Goal: Complete application form: Complete application form

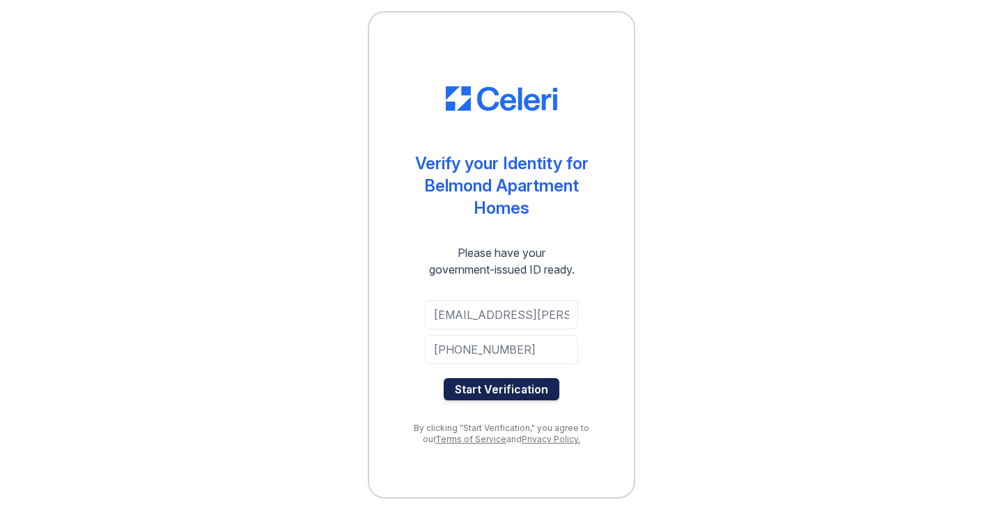
click at [544, 386] on button "Start Verification" at bounding box center [502, 389] width 116 height 22
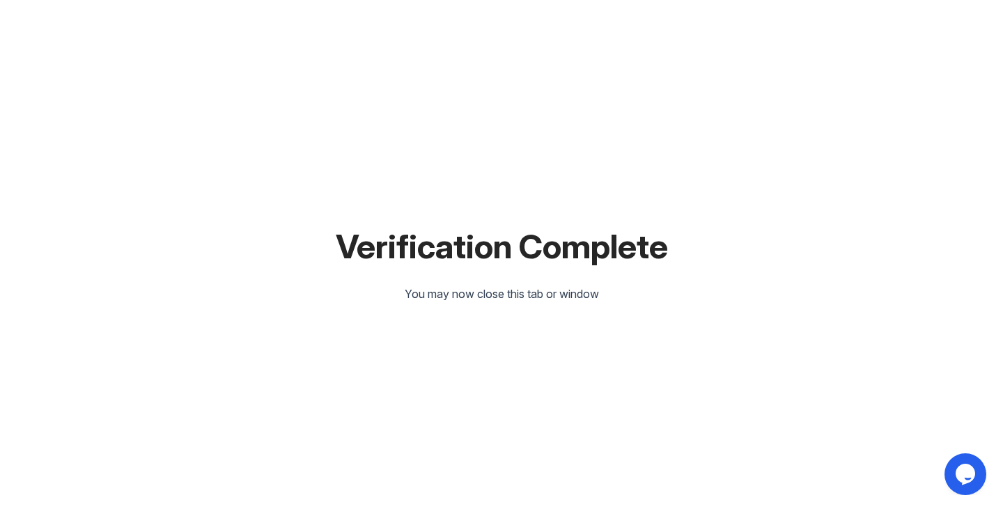
click at [574, 290] on div "You may now close this tab or window" at bounding box center [502, 294] width 194 height 17
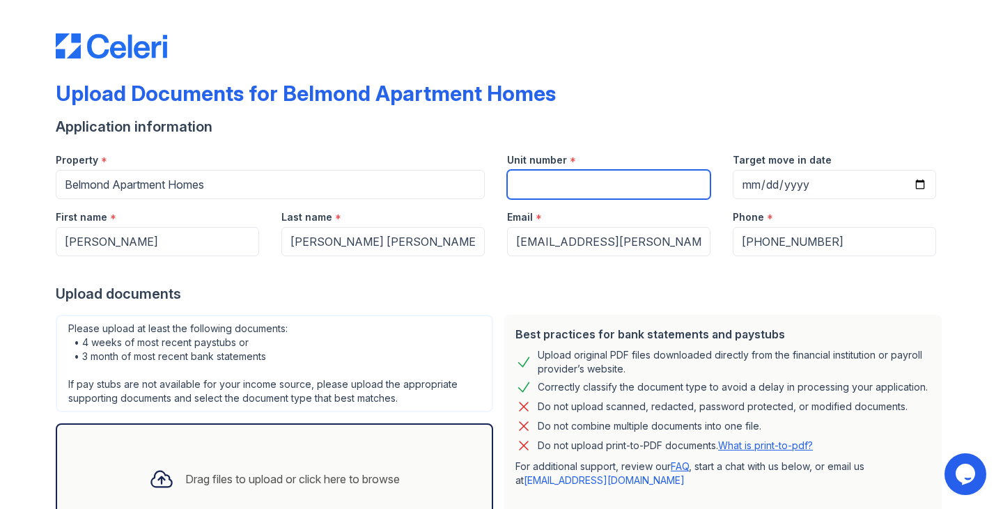
click at [553, 183] on input "Unit number" at bounding box center [608, 184] width 203 height 29
paste input "8203"
type input "8203"
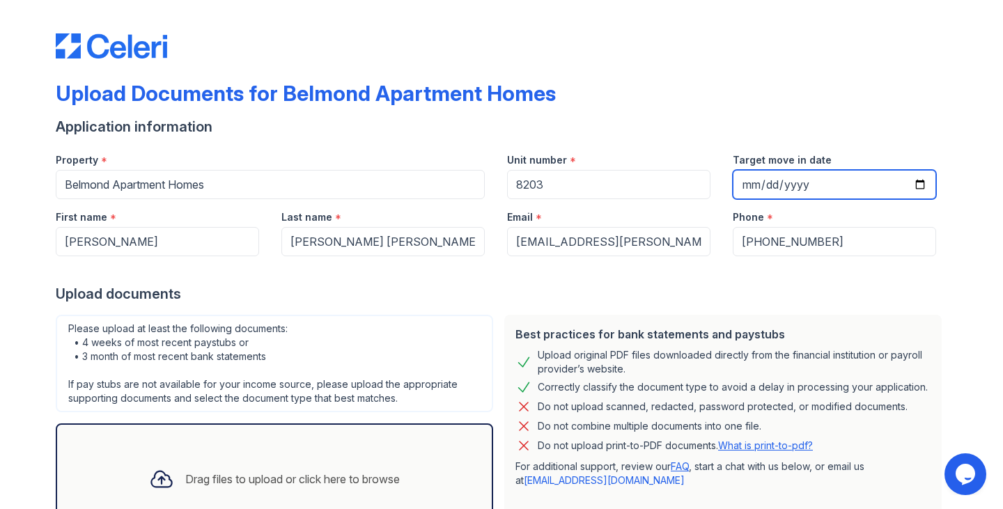
click at [793, 189] on input "Target move in date" at bounding box center [834, 184] width 203 height 29
click at [733, 187] on input "Target move in date" at bounding box center [834, 184] width 203 height 29
click at [740, 183] on input "Target move in date" at bounding box center [834, 184] width 203 height 29
type input "2025-08-30"
click at [846, 280] on div at bounding box center [502, 270] width 892 height 28
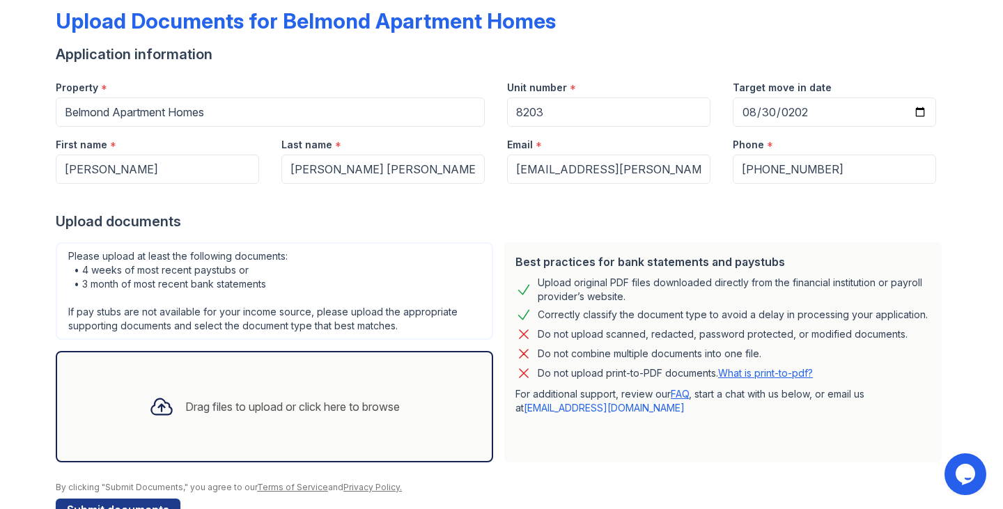
scroll to position [112, 0]
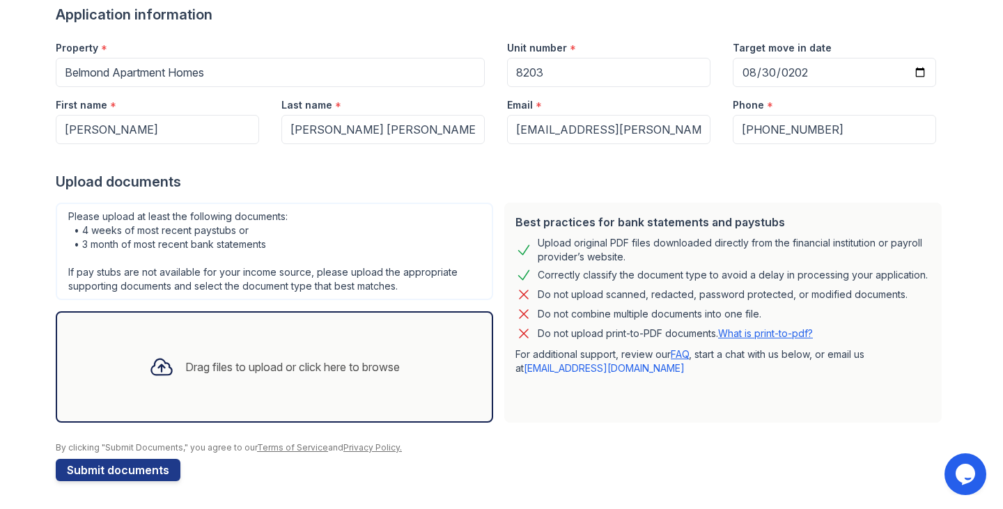
click at [366, 337] on div "Drag files to upload or click here to browse" at bounding box center [274, 366] width 437 height 111
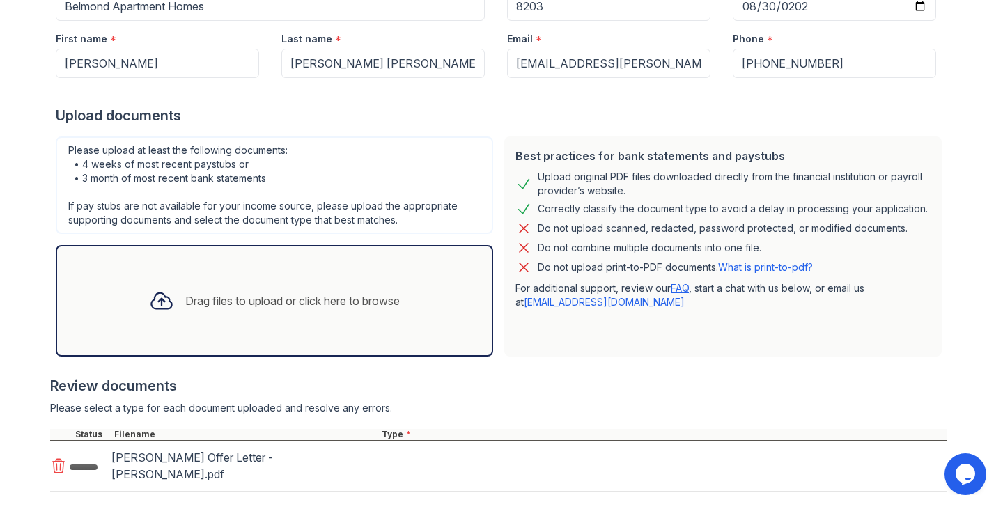
scroll to position [256, 0]
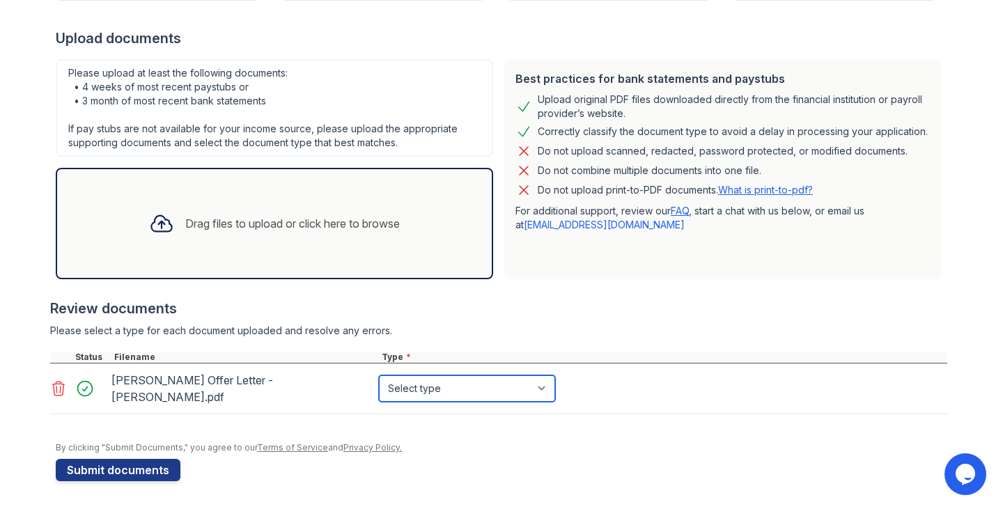
click at [406, 388] on select "Select type Paystub Bank Statement Offer Letter Tax Documents Benefit Award Let…" at bounding box center [467, 388] width 176 height 26
select select "offer_letter"
click at [379, 375] on select "Select type Paystub Bank Statement Offer Letter Tax Documents Benefit Award Let…" at bounding box center [467, 388] width 176 height 26
click at [178, 388] on div "Webber Offer Letter - Maria Alarcon Ferrer_encrypted_.pdf" at bounding box center [242, 388] width 262 height 39
click at [514, 394] on select "Select type Paystub Bank Statement Offer Letter Tax Documents Benefit Award Let…" at bounding box center [467, 388] width 176 height 26
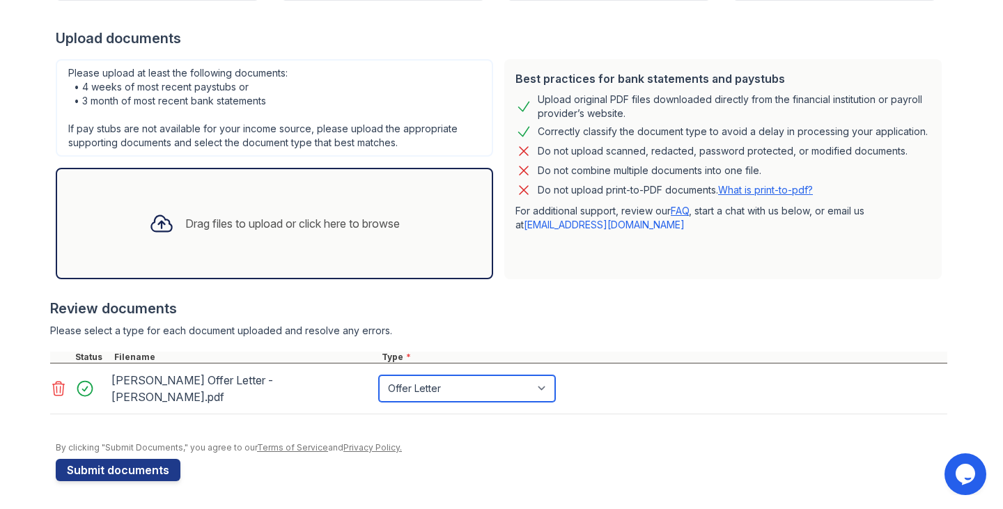
click at [514, 394] on select "Select type Paystub Bank Statement Offer Letter Tax Documents Benefit Award Let…" at bounding box center [467, 388] width 176 height 26
click at [611, 304] on div "Review documents" at bounding box center [498, 309] width 897 height 20
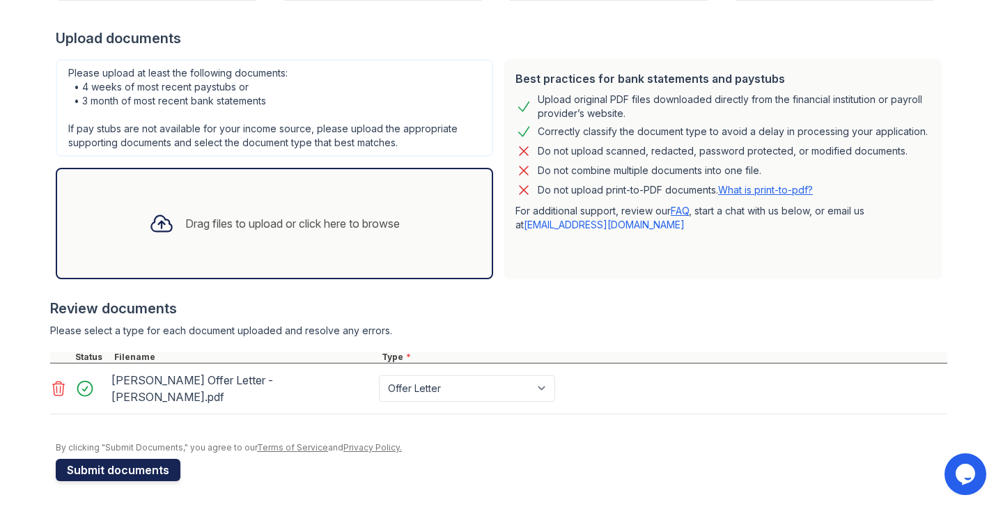
click at [118, 466] on button "Submit documents" at bounding box center [118, 470] width 125 height 22
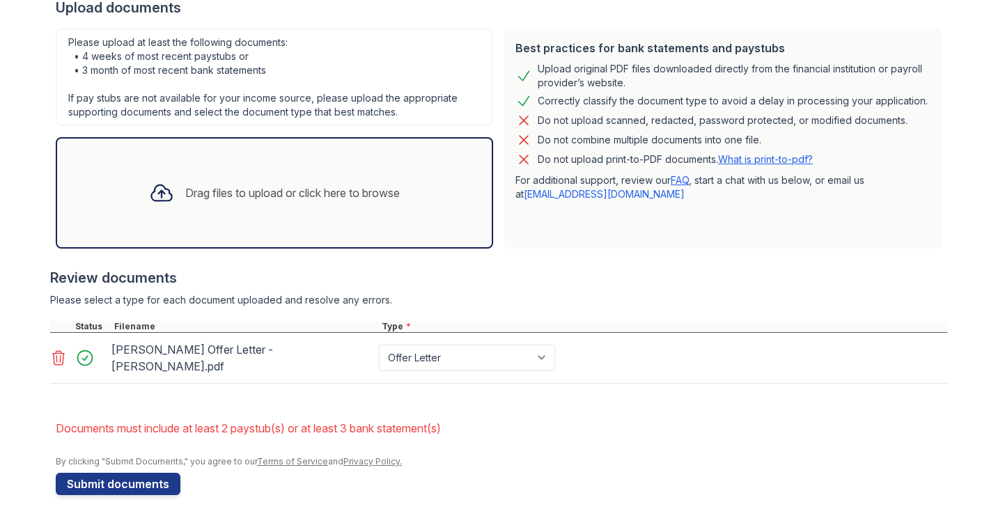
scroll to position [339, 0]
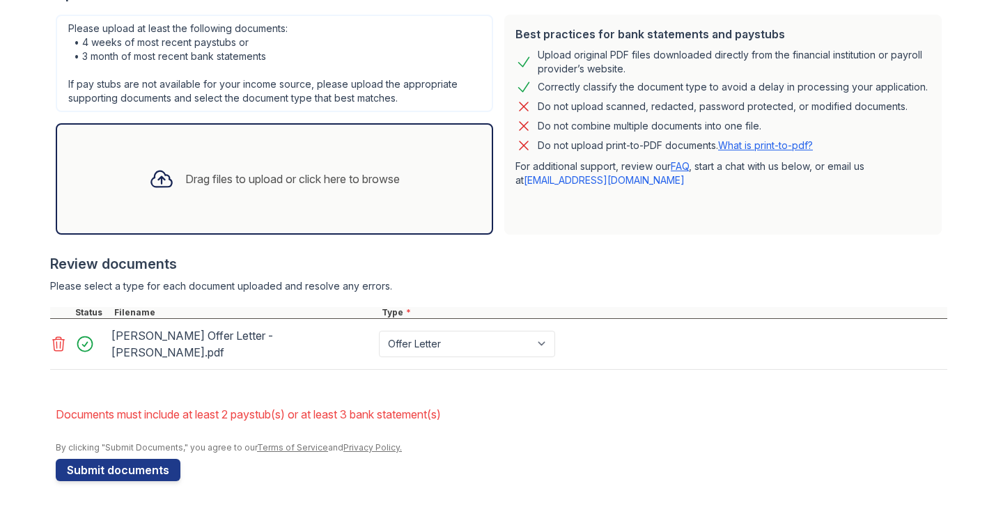
click at [256, 156] on div "Drag files to upload or click here to browse" at bounding box center [274, 178] width 273 height 47
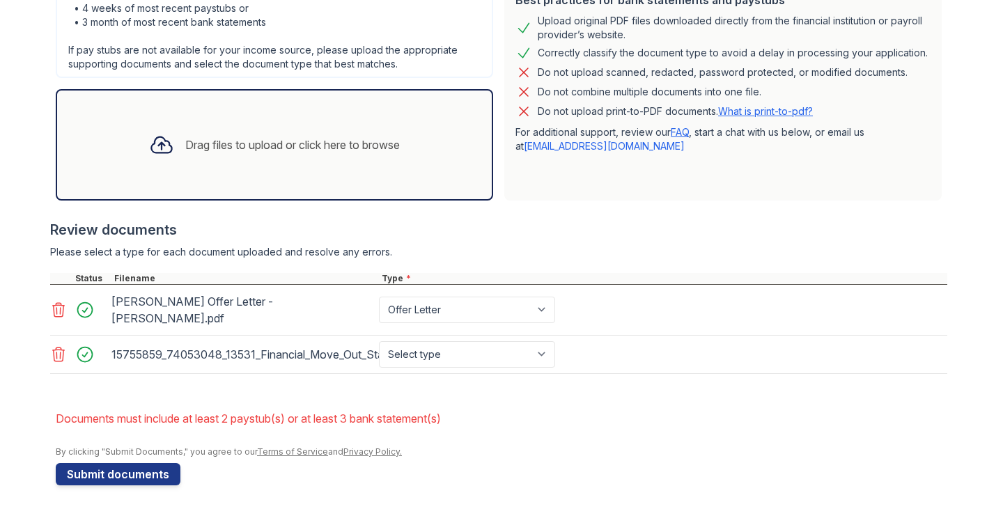
scroll to position [374, 0]
click at [552, 362] on select "Select type Paystub Bank Statement Offer Letter Tax Documents Benefit Award Let…" at bounding box center [467, 354] width 176 height 26
click at [655, 383] on div at bounding box center [498, 380] width 897 height 14
click at [498, 362] on select "Select type Paystub Bank Statement Offer Letter Tax Documents Benefit Award Let…" at bounding box center [467, 354] width 176 height 26
select select "other"
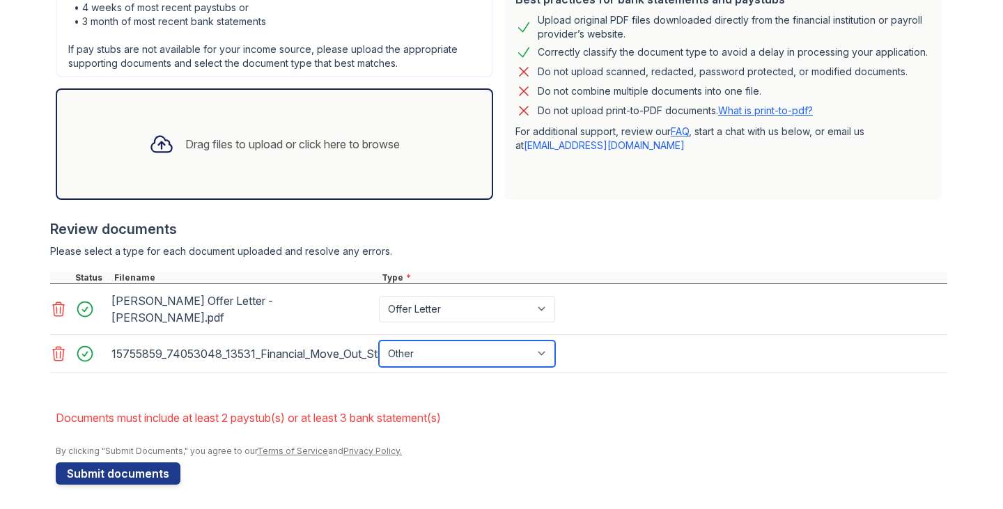
click at [379, 341] on select "Select type Paystub Bank Statement Offer Letter Tax Documents Benefit Award Let…" at bounding box center [467, 354] width 176 height 26
click at [562, 410] on li "Documents must include at least 2 paystub(s) or at least 3 bank statement(s)" at bounding box center [502, 418] width 892 height 28
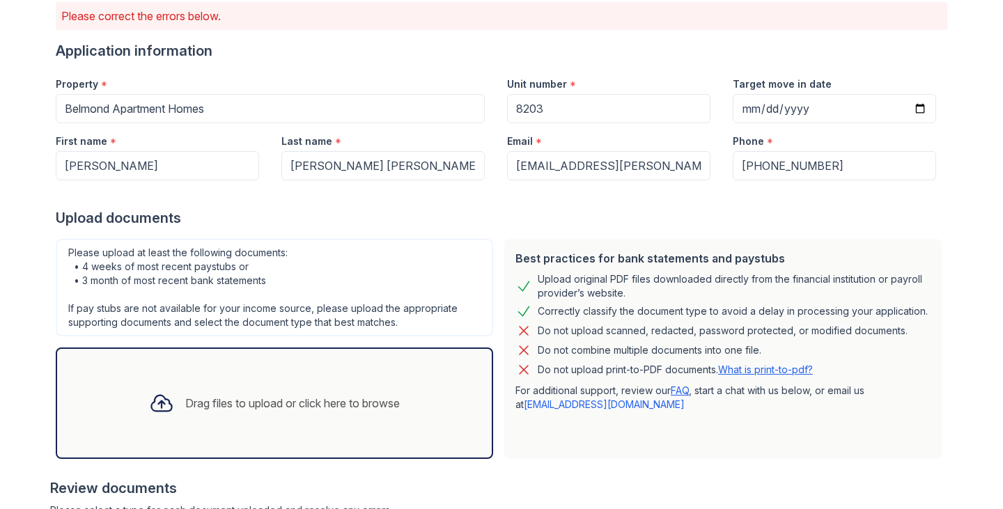
scroll to position [116, 0]
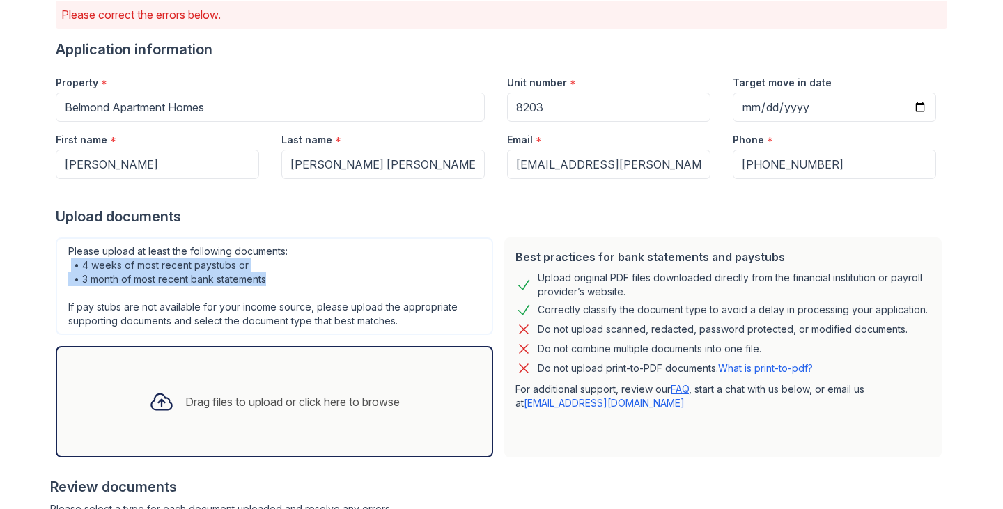
drag, startPoint x: 265, startPoint y: 277, endPoint x: 66, endPoint y: 266, distance: 199.5
click at [66, 266] on div "Please upload at least the following documents: • 4 weeks of most recent paystu…" at bounding box center [274, 287] width 437 height 98
copy div "• 4 weeks of most recent paystubs or • 3 month of most recent bank statements"
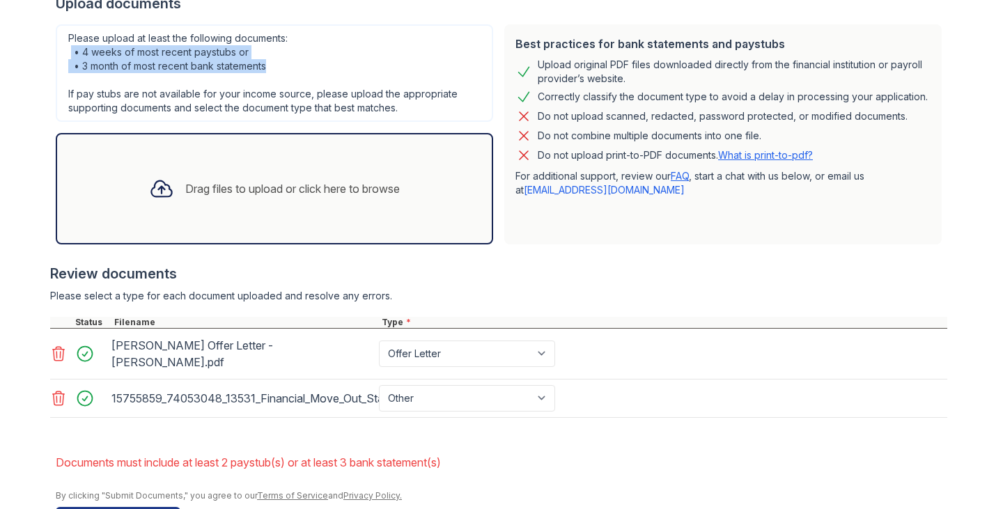
scroll to position [366, 0]
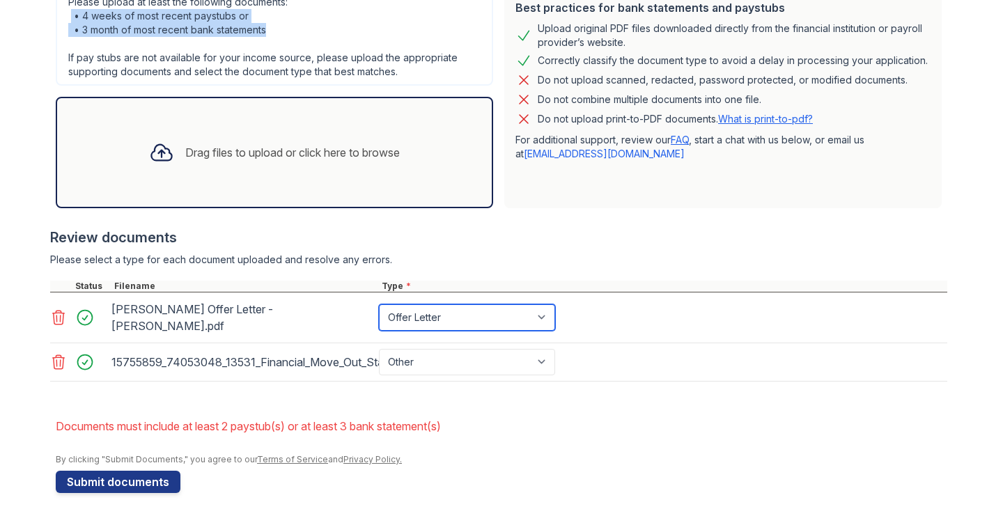
click at [488, 315] on select "Paystub Bank Statement Offer Letter Tax Documents Benefit Award Letter Investme…" at bounding box center [467, 317] width 176 height 26
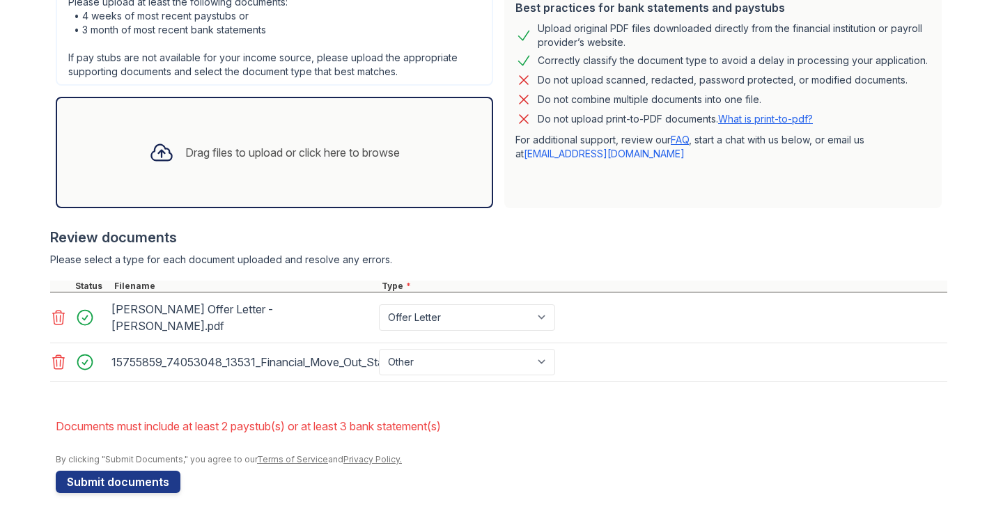
click at [607, 350] on div "15755859_74053048_13531_Financial_Move_Out_Statement.pdf Select type Paystub Ba…" at bounding box center [498, 362] width 897 height 38
click at [247, 166] on div "Drag files to upload or click here to browse" at bounding box center [274, 152] width 273 height 47
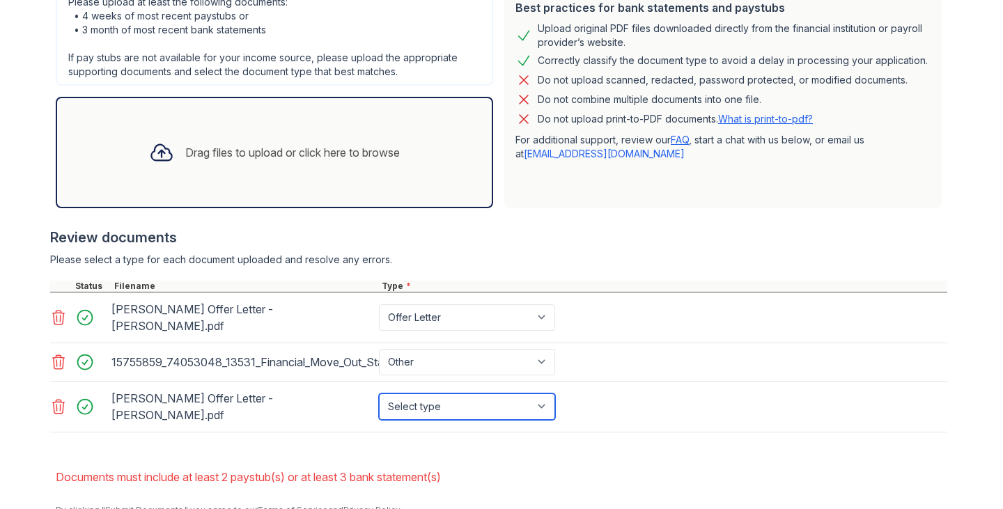
click at [534, 414] on select "Select type Paystub Bank Statement Offer Letter Tax Documents Benefit Award Let…" at bounding box center [467, 407] width 176 height 26
select select "offer_letter"
click at [379, 394] on select "Select type Paystub Bank Statement Offer Letter Tax Documents Benefit Award Let…" at bounding box center [467, 407] width 176 height 26
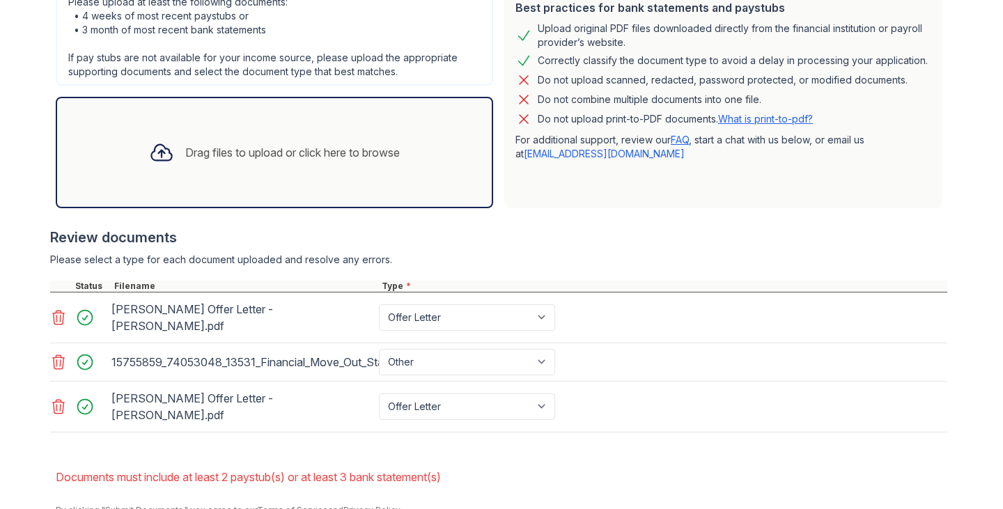
click at [219, 179] on div "Drag files to upload or click here to browse" at bounding box center [274, 152] width 437 height 111
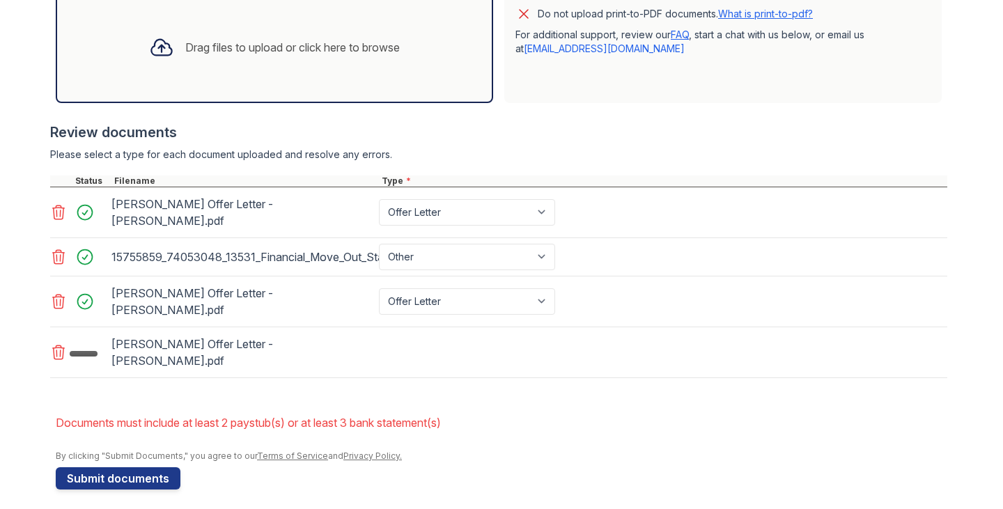
scroll to position [472, 0]
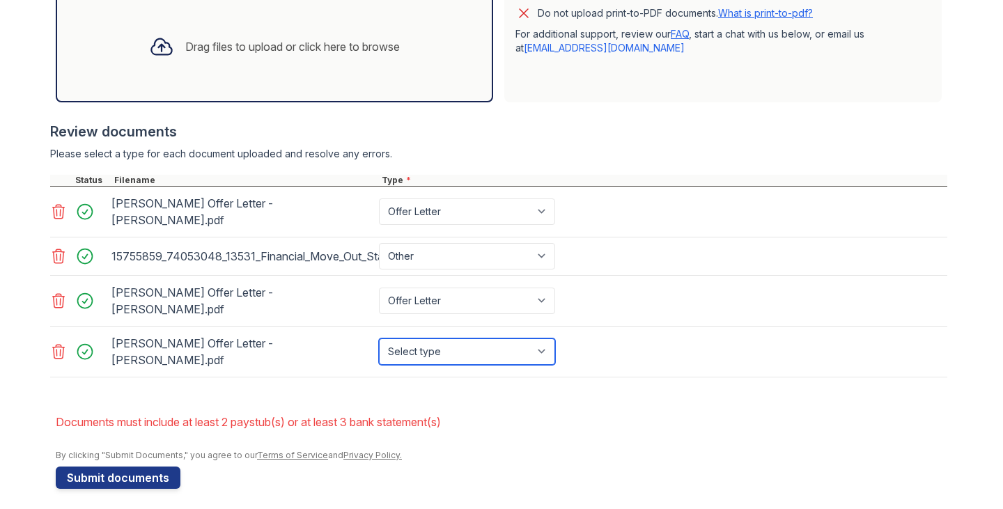
click at [533, 348] on select "Select type Paystub Bank Statement Offer Letter Tax Documents Benefit Award Let…" at bounding box center [467, 352] width 176 height 26
select select "offer_letter"
click at [379, 339] on select "Select type Paystub Bank Statement Offer Letter Tax Documents Benefit Award Let…" at bounding box center [467, 352] width 176 height 26
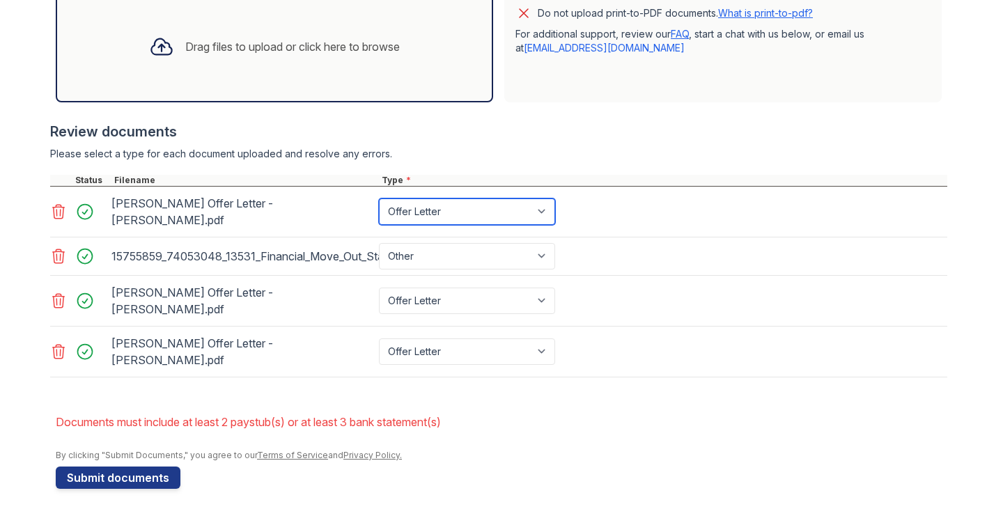
click at [514, 221] on select "Paystub Bank Statement Offer Letter Tax Documents Benefit Award Letter Investme…" at bounding box center [467, 212] width 176 height 26
click at [514, 218] on select "Paystub Bank Statement Offer Letter Tax Documents Benefit Award Letter Investme…" at bounding box center [467, 212] width 176 height 26
click at [201, 51] on div "Drag files to upload or click here to browse" at bounding box center [292, 46] width 215 height 17
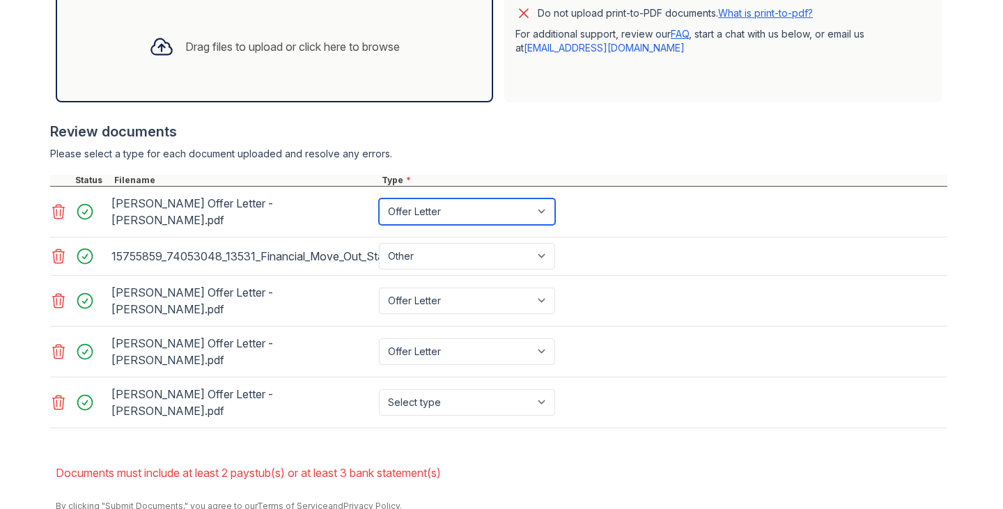
click at [517, 212] on select "Paystub Bank Statement Offer Letter Tax Documents Benefit Award Letter Investme…" at bounding box center [467, 212] width 176 height 26
click at [379, 199] on select "Paystub Bank Statement Offer Letter Tax Documents Benefit Award Letter Investme…" at bounding box center [467, 212] width 176 height 26
click at [482, 215] on select "Paystub Bank Statement Offer Letter Tax Documents Benefit Award Letter Investme…" at bounding box center [467, 212] width 176 height 26
select select "paystub"
click at [379, 199] on select "Paystub Bank Statement Offer Letter Tax Documents Benefit Award Letter Investme…" at bounding box center [467, 212] width 176 height 26
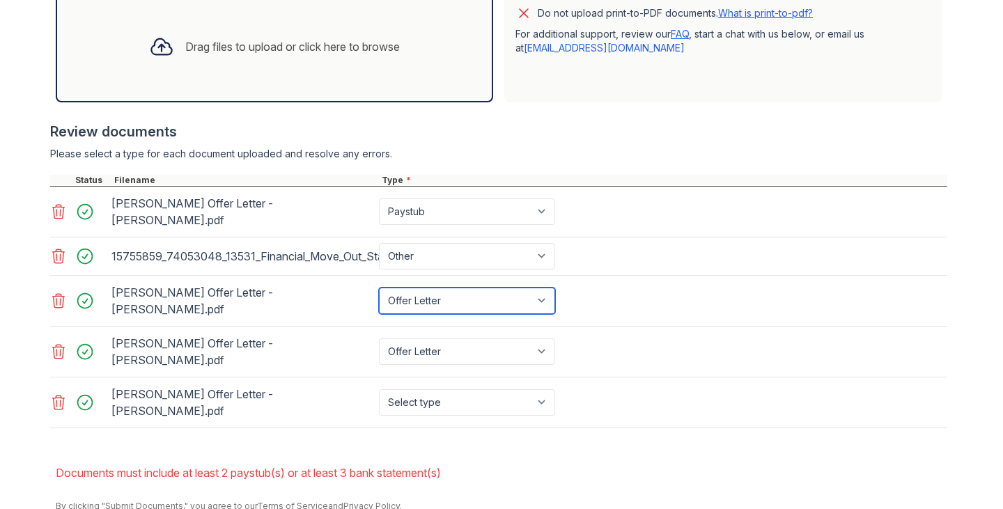
click at [482, 312] on select "Select type Paystub Bank Statement Offer Letter Tax Documents Benefit Award Let…" at bounding box center [467, 301] width 176 height 26
select select "paystub"
click at [379, 288] on select "Select type Paystub Bank Statement Offer Letter Tax Documents Benefit Award Let…" at bounding box center [467, 301] width 176 height 26
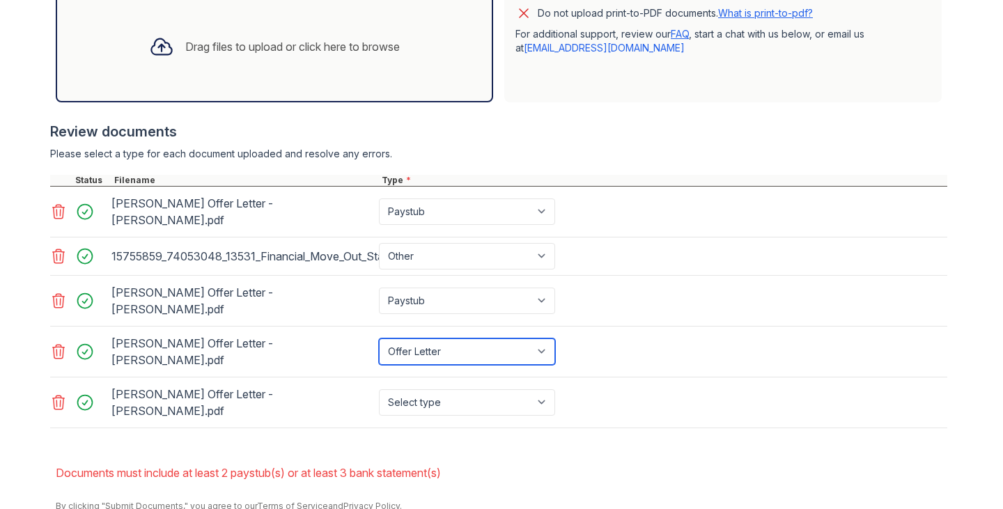
click at [504, 364] on select "Select type Paystub Bank Statement Offer Letter Tax Documents Benefit Award Let…" at bounding box center [467, 352] width 176 height 26
select select "paystub"
click at [379, 339] on select "Select type Paystub Bank Statement Offer Letter Tax Documents Benefit Award Let…" at bounding box center [467, 352] width 176 height 26
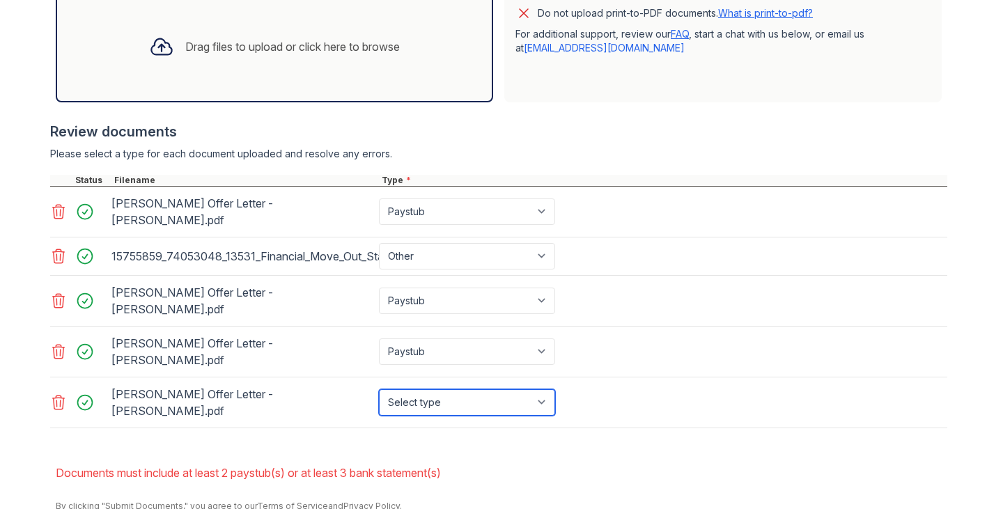
click at [490, 393] on select "Select type Paystub Bank Statement Offer Letter Tax Documents Benefit Award Let…" at bounding box center [467, 402] width 176 height 26
select select "paystub"
click at [379, 389] on select "Select type Paystub Bank Statement Offer Letter Tax Documents Benefit Award Let…" at bounding box center [467, 402] width 176 height 26
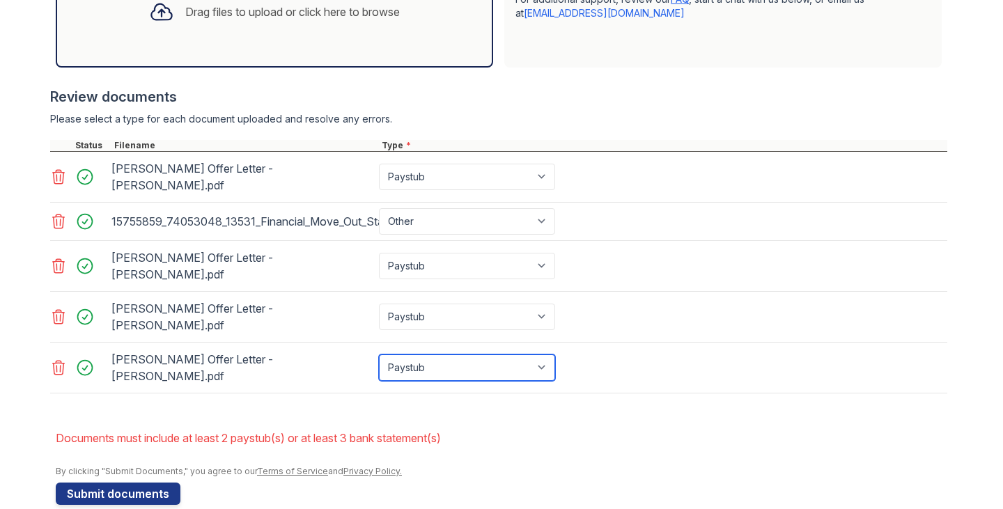
scroll to position [507, 0]
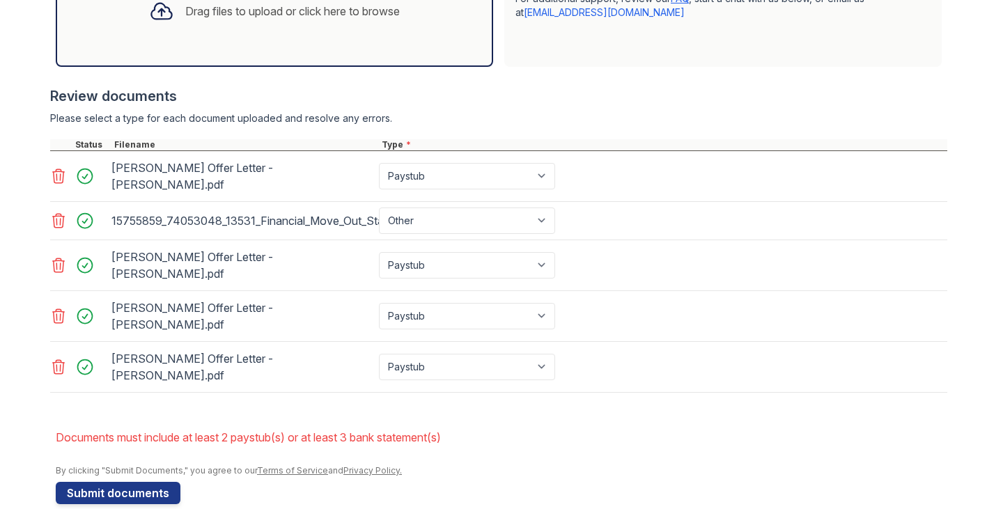
click at [576, 433] on li "Documents must include at least 2 paystub(s) or at least 3 bank statement(s)" at bounding box center [502, 438] width 892 height 28
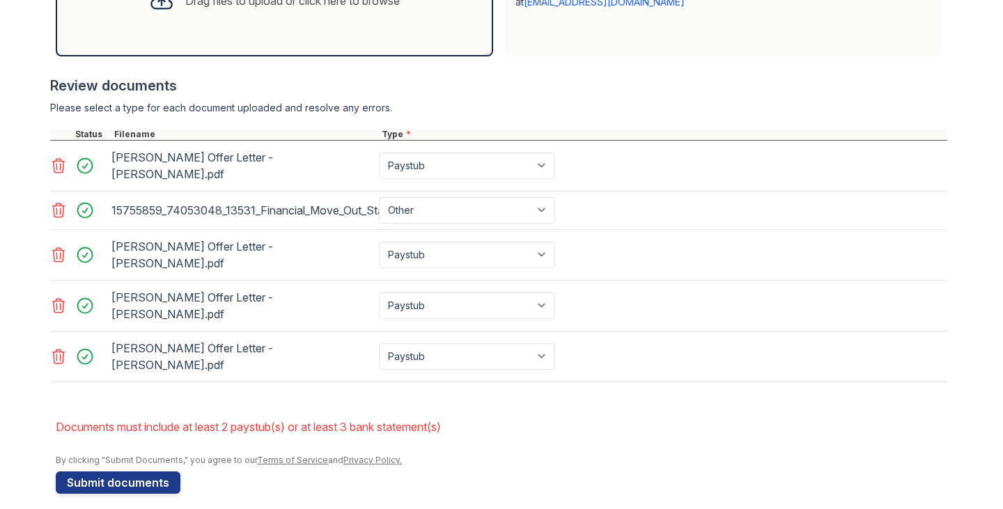
scroll to position [519, 0]
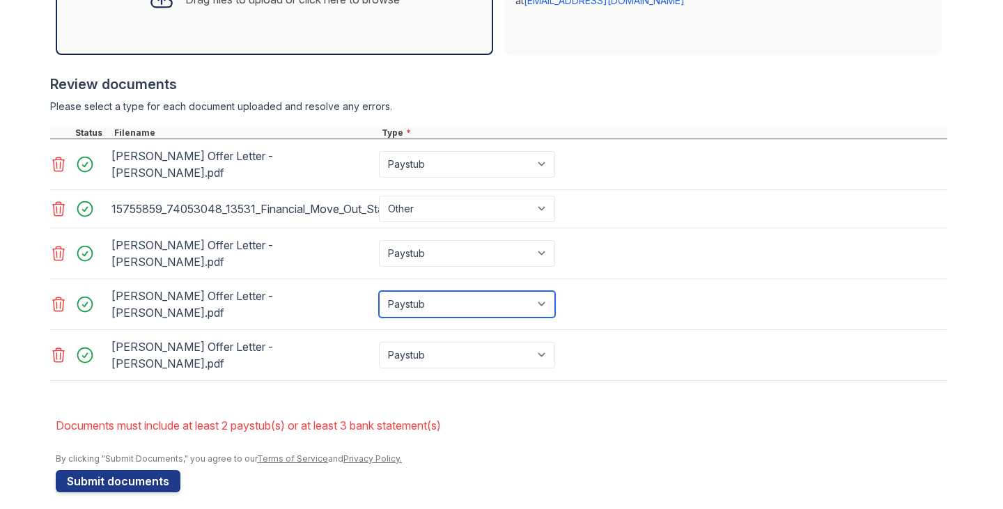
click at [532, 301] on select "Select type Paystub Bank Statement Offer Letter Tax Documents Benefit Award Let…" at bounding box center [467, 304] width 176 height 26
select select "offer_letter"
click at [379, 291] on select "Select type Paystub Bank Statement Offer Letter Tax Documents Benefit Award Let…" at bounding box center [467, 304] width 176 height 26
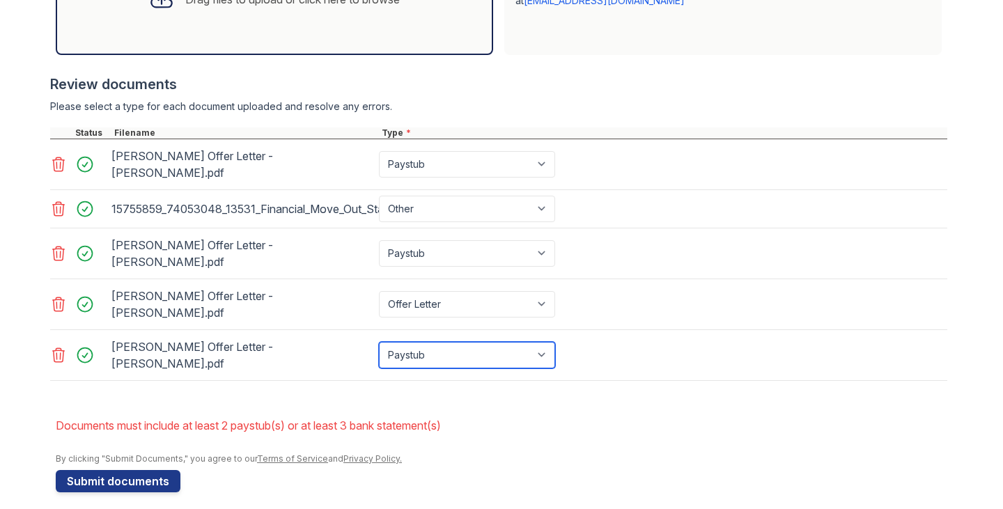
click at [513, 342] on select "Select type Paystub Bank Statement Offer Letter Tax Documents Benefit Award Let…" at bounding box center [467, 355] width 176 height 26
select select "offer_letter"
click at [379, 342] on select "Select type Paystub Bank Statement Offer Letter Tax Documents Benefit Award Let…" at bounding box center [467, 355] width 176 height 26
click at [559, 359] on div "Webber Offer Letter - Maria Alarcon Ferrer_encrypted_.pdf Select type Paystub B…" at bounding box center [498, 355] width 897 height 51
click at [55, 352] on icon at bounding box center [58, 355] width 17 height 17
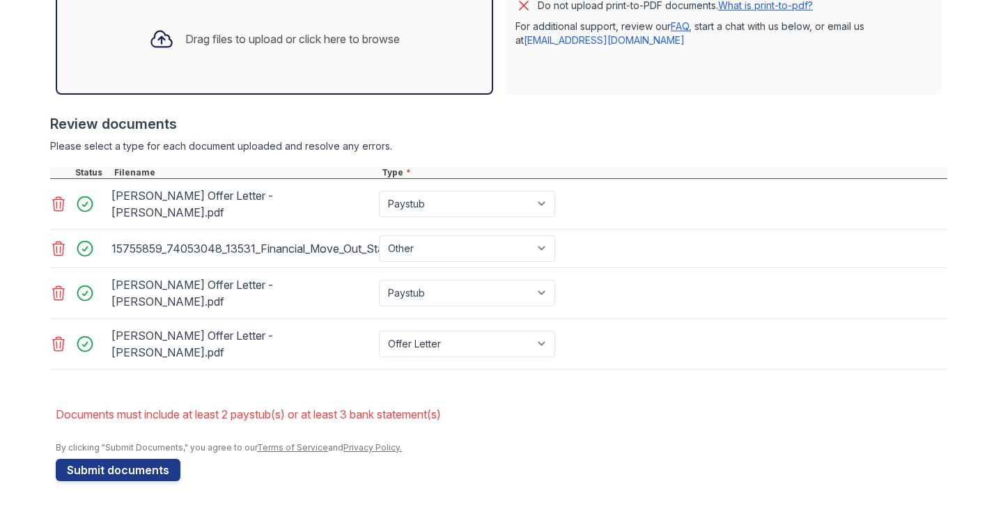
scroll to position [479, 0]
click at [54, 345] on icon at bounding box center [58, 344] width 17 height 17
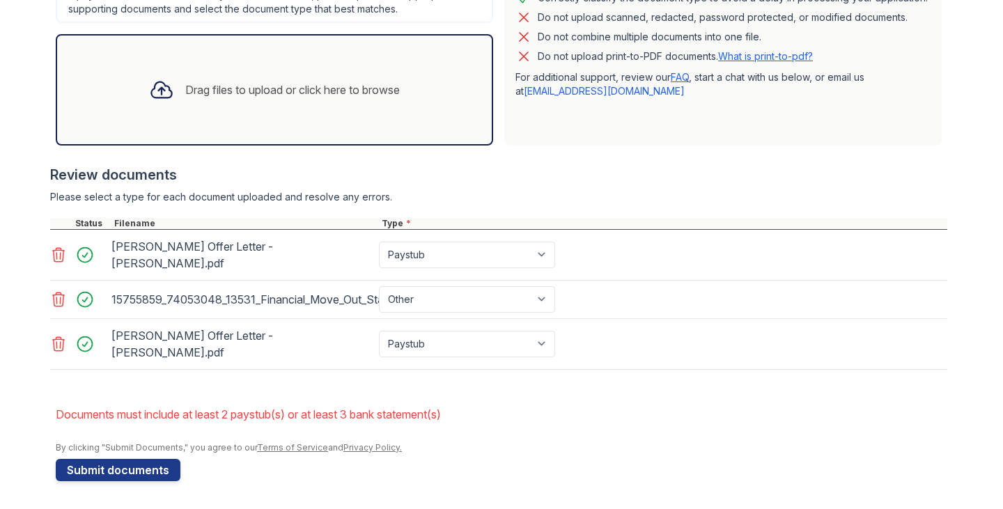
scroll to position [428, 0]
click at [293, 64] on div "Drag files to upload or click here to browse" at bounding box center [274, 89] width 437 height 111
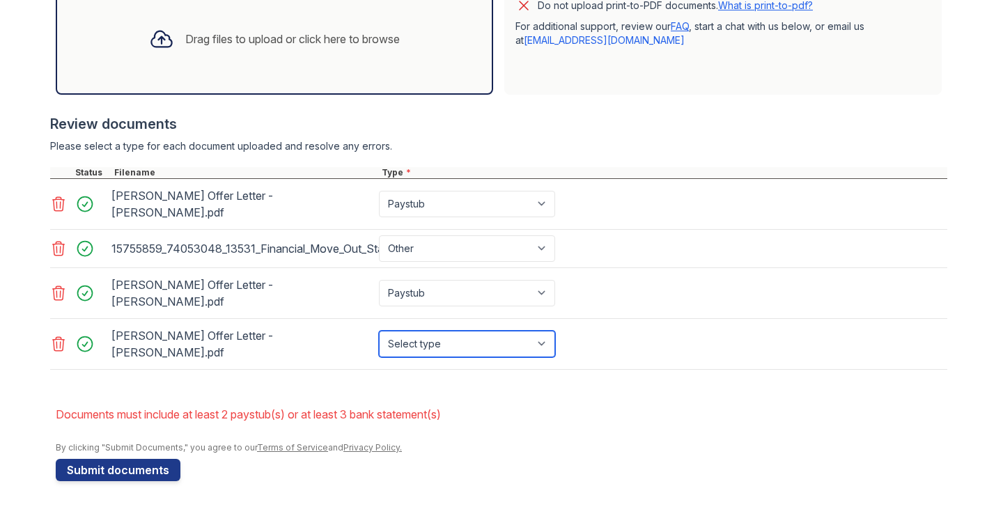
click at [540, 345] on select "Select type Paystub Bank Statement Offer Letter Tax Documents Benefit Award Let…" at bounding box center [467, 344] width 176 height 26
select select "offer_letter"
click at [379, 331] on select "Select type Paystub Bank Statement Offer Letter Tax Documents Benefit Award Let…" at bounding box center [467, 344] width 176 height 26
click at [403, 389] on form "Application information Property * Belmond Apartment Homes Unit number * 8203 T…" at bounding box center [502, 79] width 892 height 805
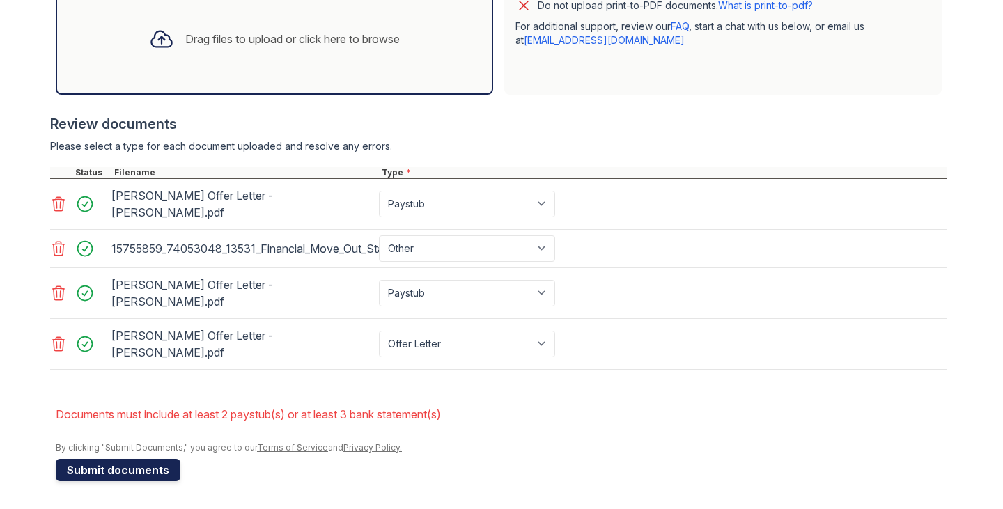
click at [155, 468] on button "Submit documents" at bounding box center [118, 470] width 125 height 22
